Goal: Information Seeking & Learning: Find specific fact

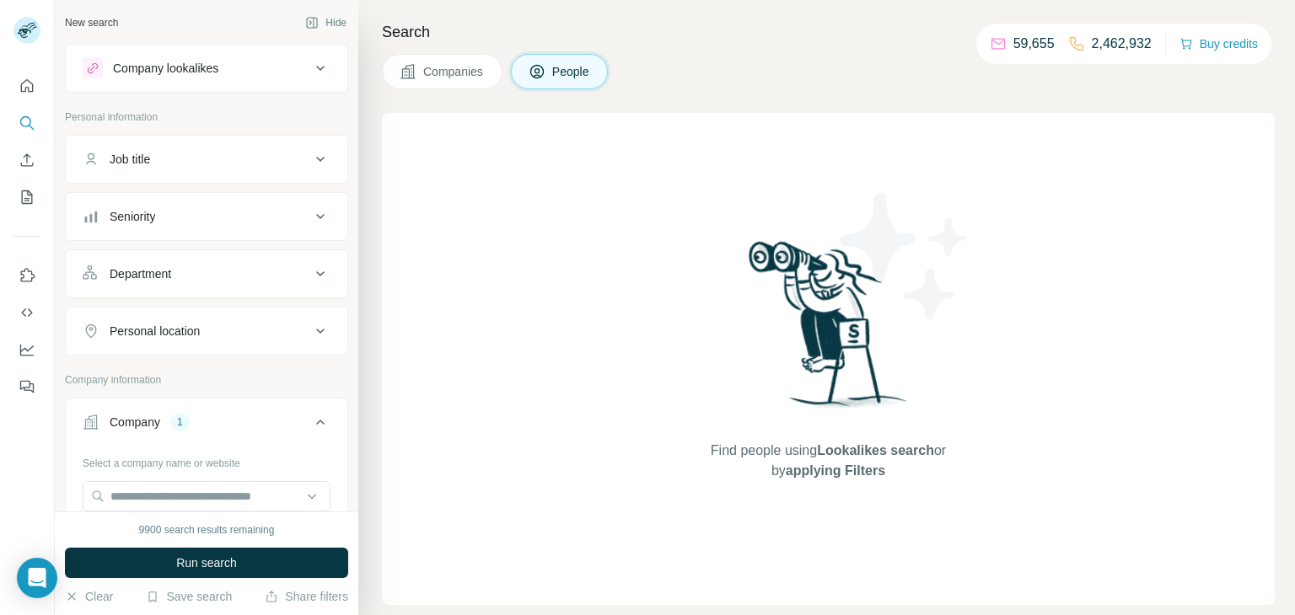
click at [474, 67] on span "Companies" at bounding box center [454, 71] width 62 height 17
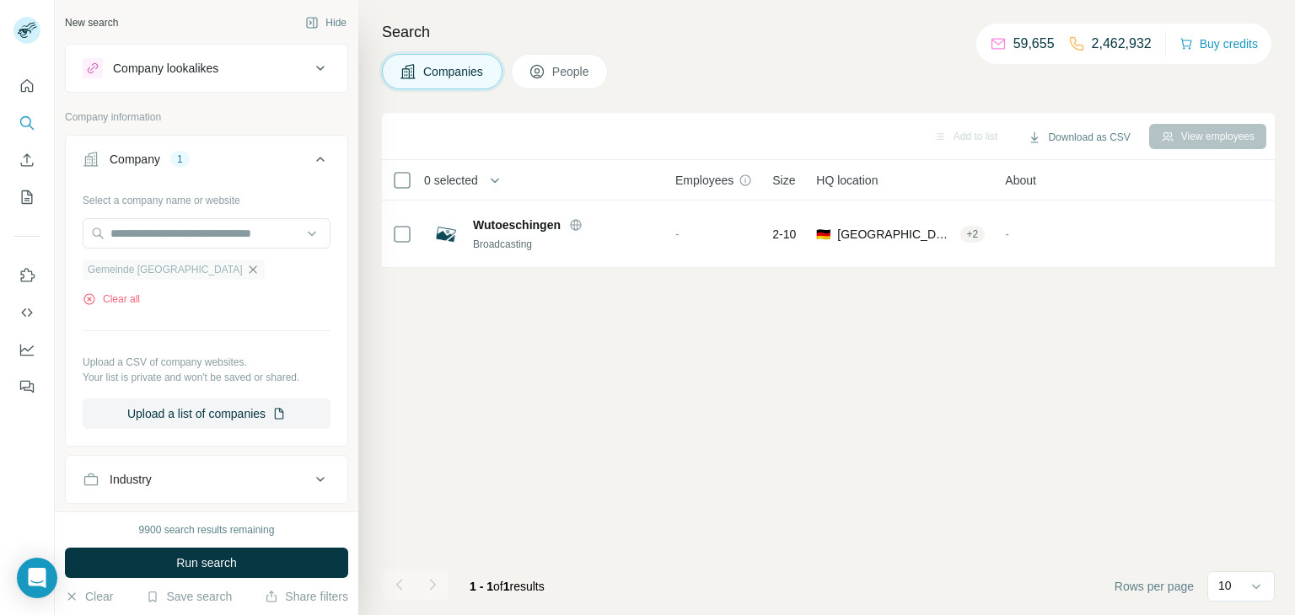
click at [249, 267] on icon "button" at bounding box center [253, 270] width 8 height 8
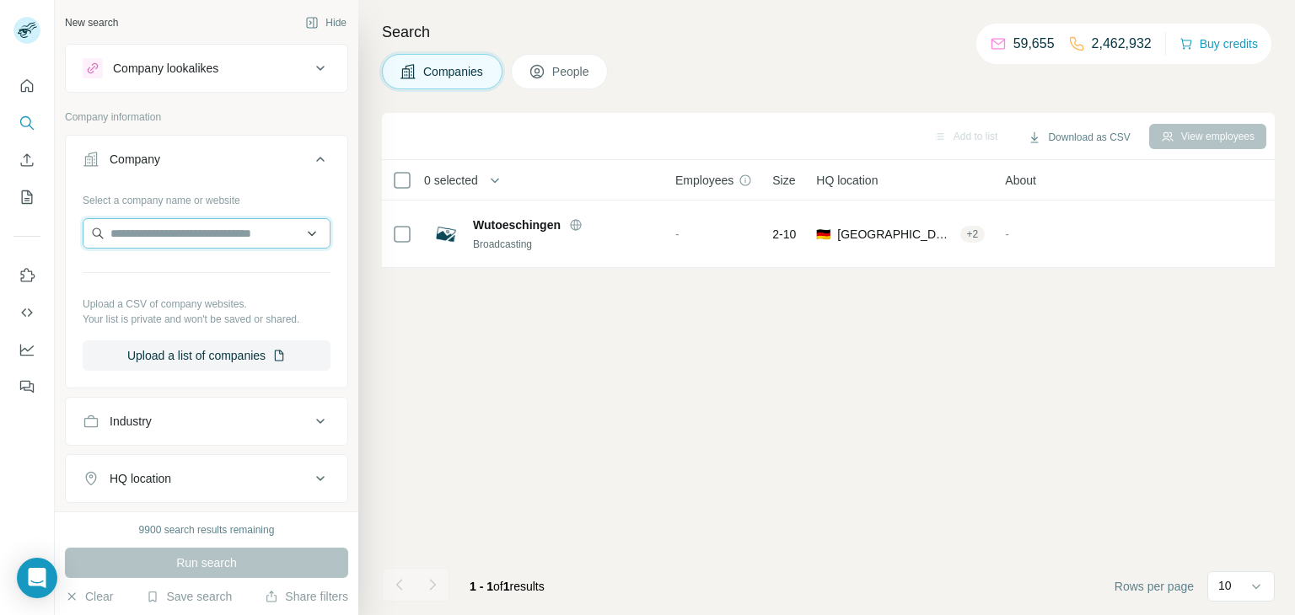
click at [207, 245] on input "text" at bounding box center [207, 233] width 248 height 30
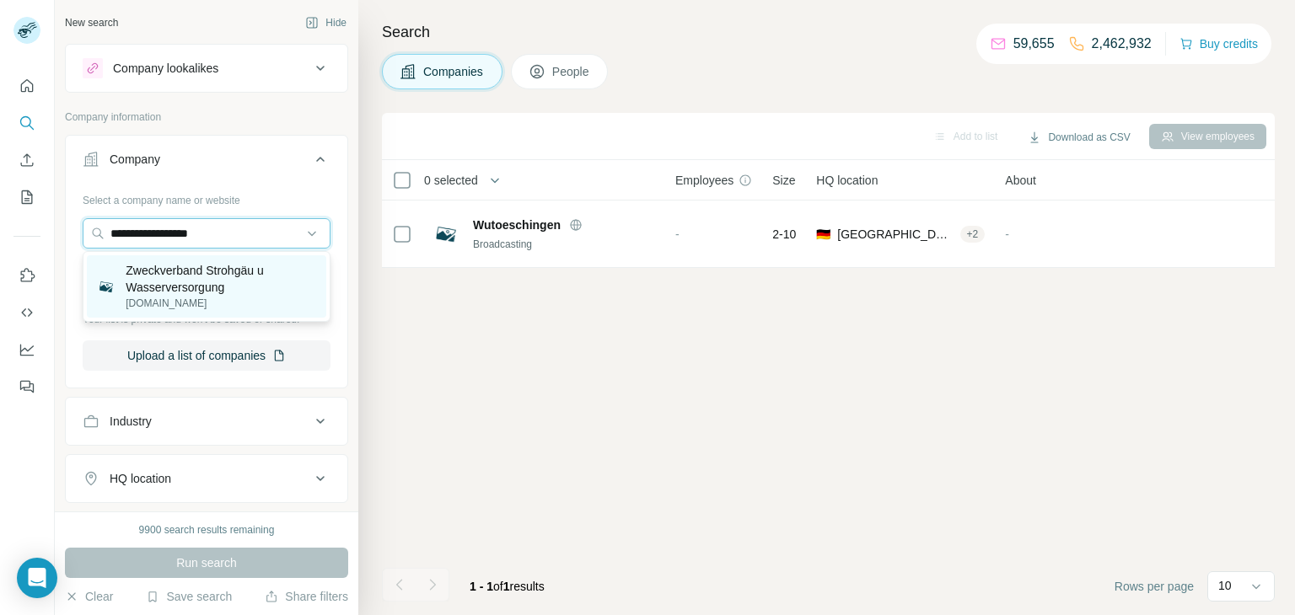
type input "**********"
click at [205, 278] on p "Zweckverband Strohgäu u Wasserversorgung" at bounding box center [221, 279] width 190 height 34
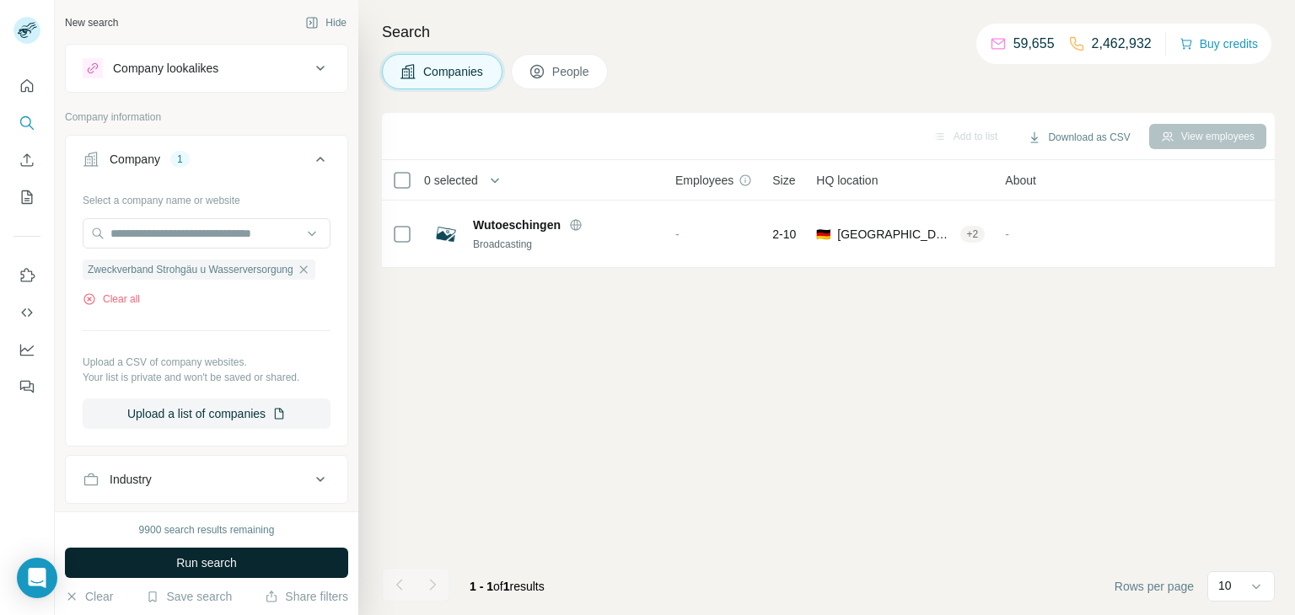
click at [188, 568] on span "Run search" at bounding box center [206, 563] width 61 height 17
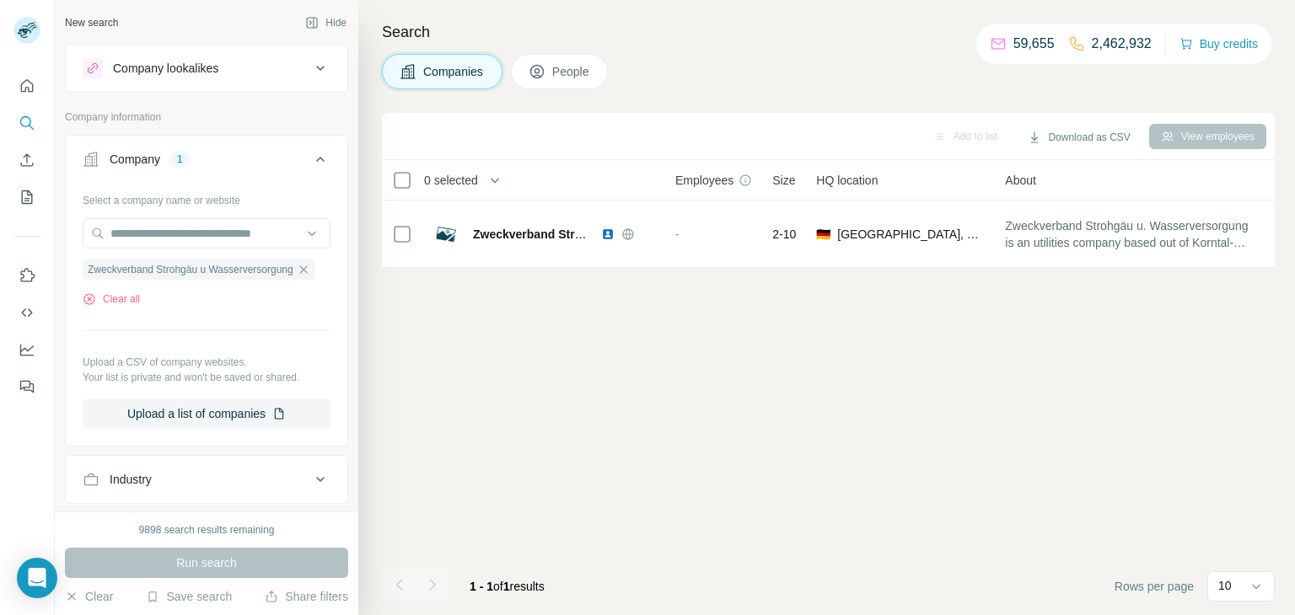
click at [580, 61] on button "People" at bounding box center [560, 71] width 98 height 35
